Goal: Transaction & Acquisition: Purchase product/service

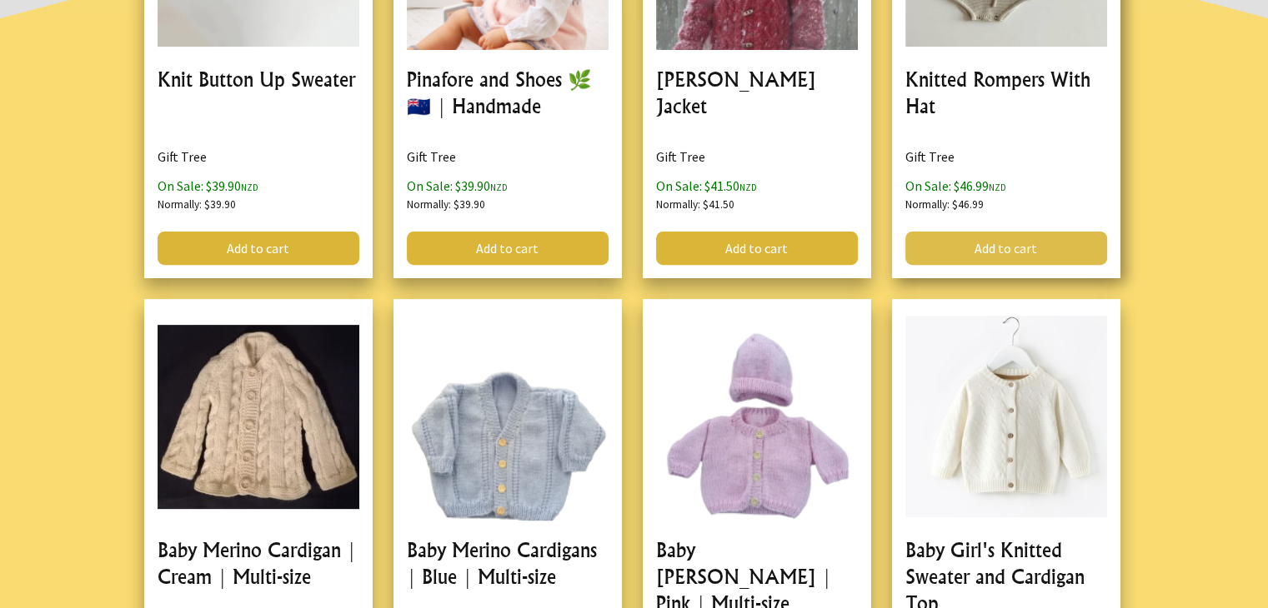
scroll to position [278, 0]
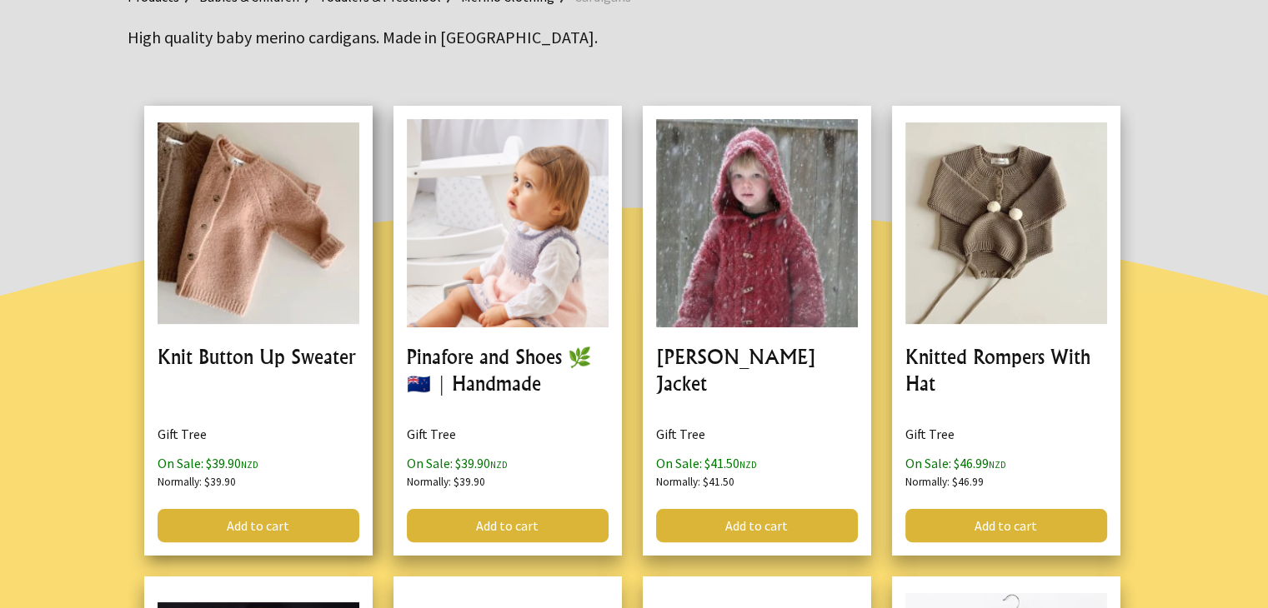
click at [268, 268] on link at bounding box center [258, 331] width 228 height 450
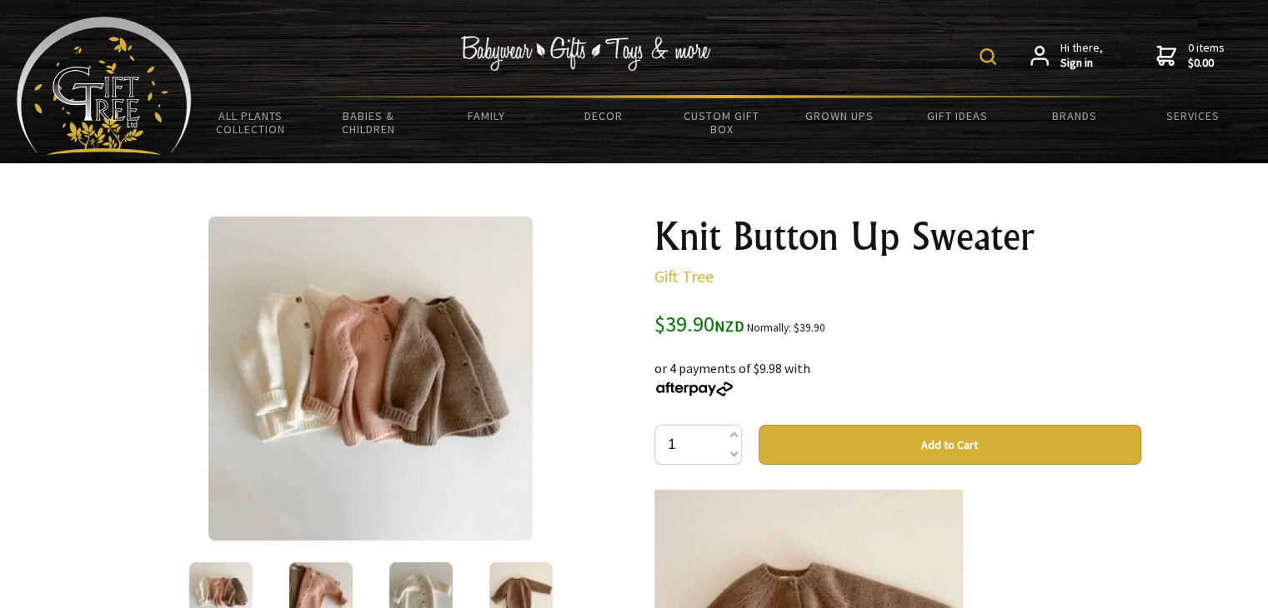
click at [749, 23] on div "Hi there, Sign in 0 items $0.00" at bounding box center [721, 56] width 1059 height 78
drag, startPoint x: 725, startPoint y: 358, endPoint x: 684, endPoint y: 331, distance: 49.5
click at [724, 357] on div "Merino Clothing: $0 off Normally: $39.90 or 4 payments of $9.98 with" at bounding box center [897, 368] width 487 height 60
drag, startPoint x: 650, startPoint y: 322, endPoint x: 744, endPoint y: 334, distance: 94.2
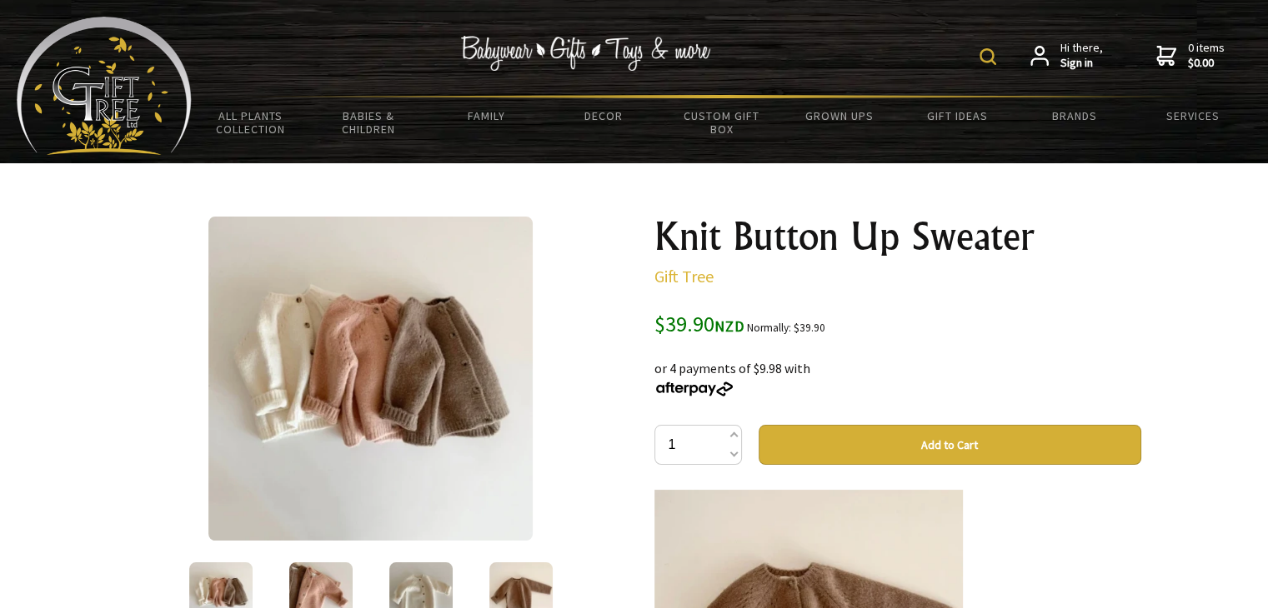
copy span "$39.90 NZD"
